Goal: Go to known website: Go to known website

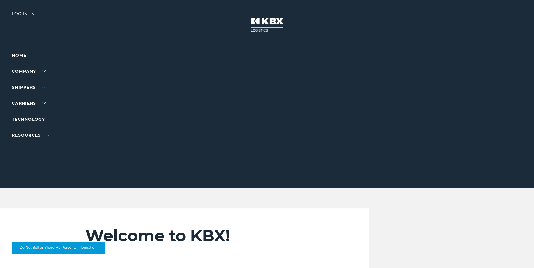
click at [34, 12] on div "Log in" at bounding box center [24, 16] width 24 height 9
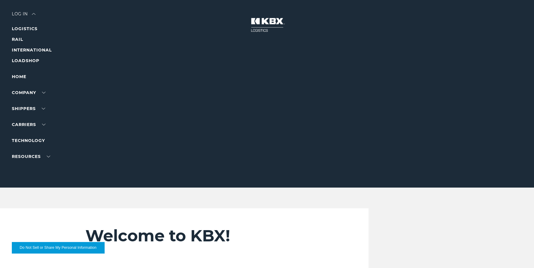
click at [28, 25] on li "LOGISTICS" at bounding box center [37, 28] width 51 height 7
click at [29, 28] on link "LOGISTICS" at bounding box center [25, 28] width 26 height 5
click at [16, 38] on link "RAIL" at bounding box center [17, 39] width 11 height 5
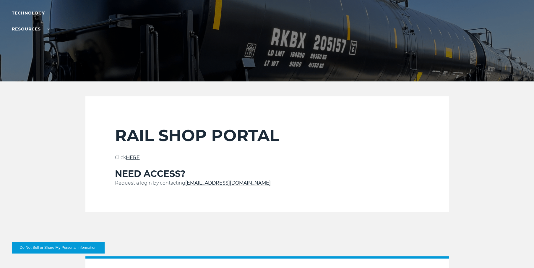
scroll to position [118, 0]
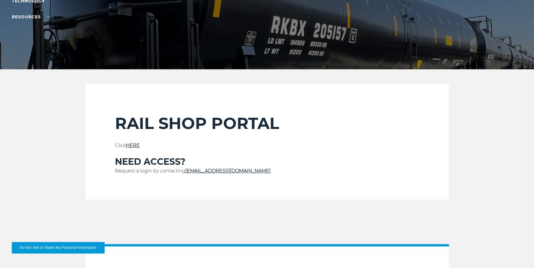
click at [133, 144] on link "HERE" at bounding box center [133, 145] width 14 height 6
